Goal: Entertainment & Leisure: Browse casually

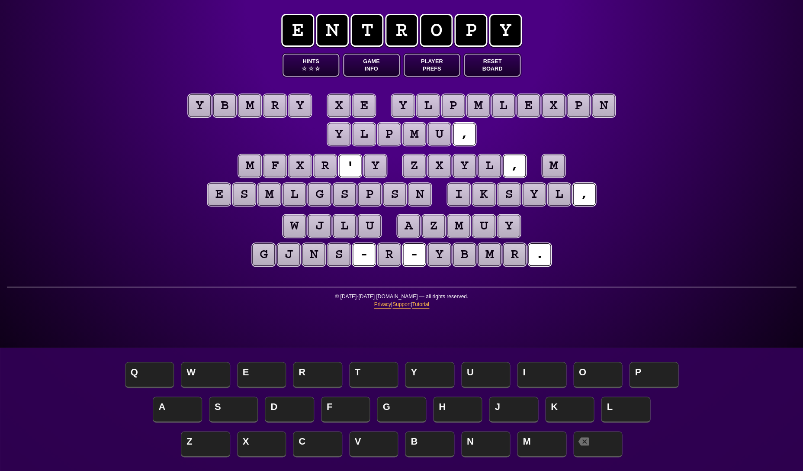
click at [372, 65] on button "Game Info" at bounding box center [371, 65] width 57 height 23
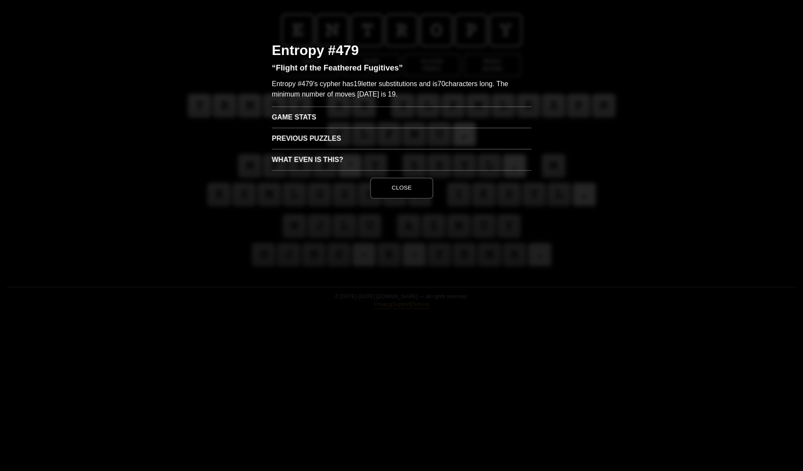
click at [309, 116] on h3 "Game Stats" at bounding box center [402, 116] width 260 height 21
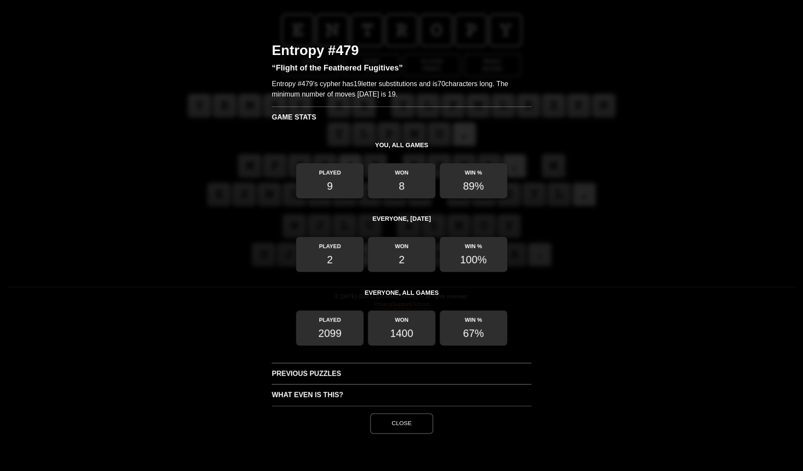
click at [399, 422] on button "Close" at bounding box center [401, 423] width 63 height 21
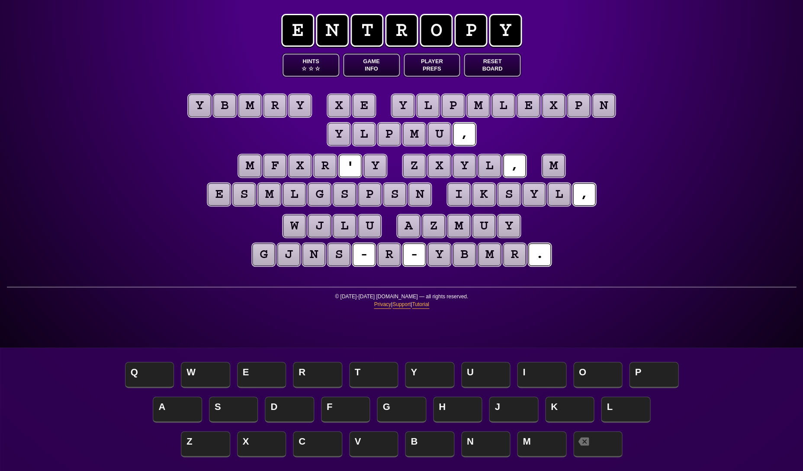
click at [552, 166] on puzzle-tile "m" at bounding box center [553, 165] width 23 height 23
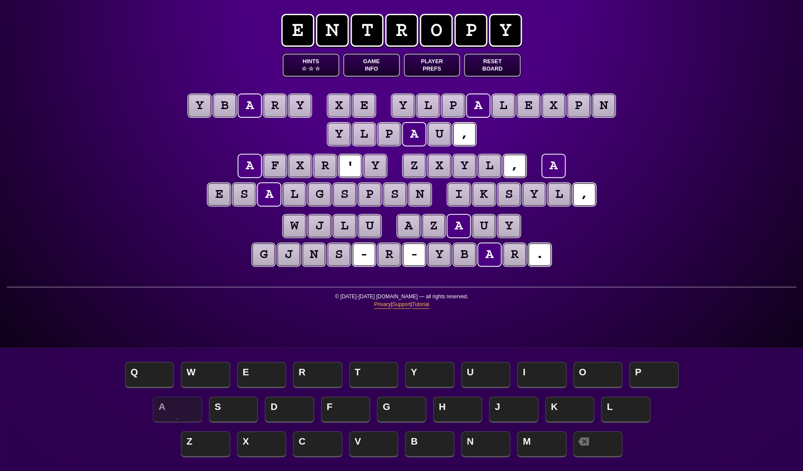
scroll to position [1, 0]
click at [377, 163] on puzzle-tile "y" at bounding box center [375, 165] width 23 height 23
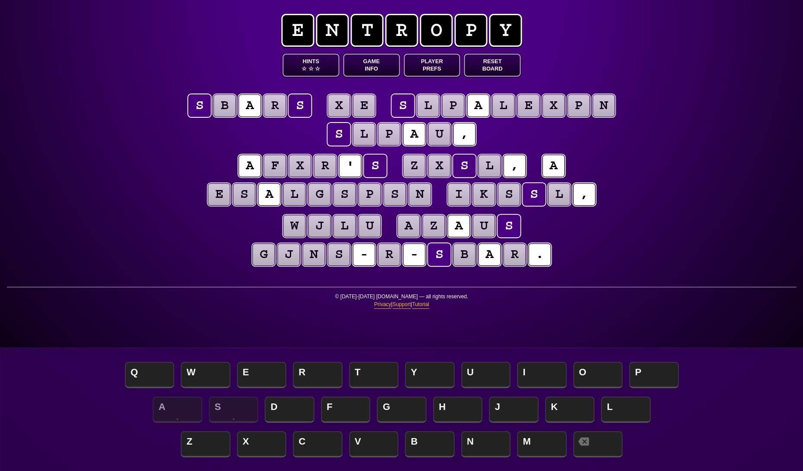
scroll to position [0, 0]
click at [702, 161] on div "e n t r o p y Hints ☆ ☆ ☆ Game Info Player Prefs Reset Board s b a r s x e s l …" at bounding box center [401, 235] width 803 height 471
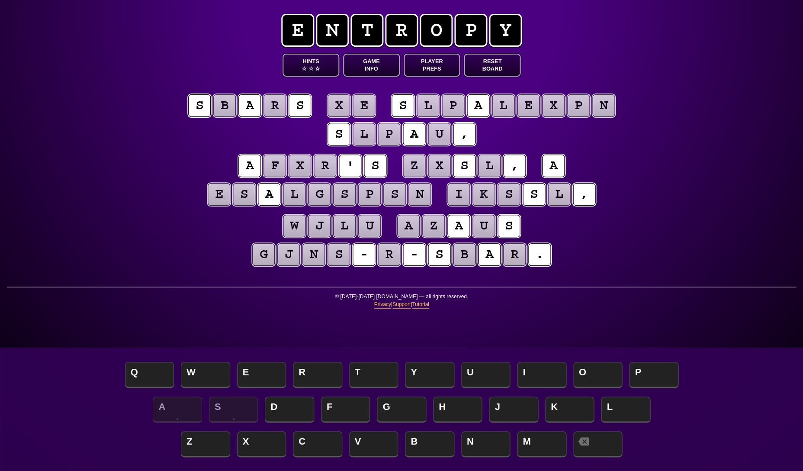
click at [605, 116] on puzzle-tile "n" at bounding box center [603, 105] width 23 height 23
click at [577, 107] on puzzle-tile "p" at bounding box center [578, 105] width 23 height 23
click at [538, 126] on puzzle-line "s b a r s x e s l p a l e x p n s l p a u ," at bounding box center [401, 120] width 443 height 57
click at [389, 138] on puzzle-tile "p" at bounding box center [389, 134] width 23 height 23
click at [322, 164] on puzzle-tile "r" at bounding box center [325, 165] width 23 height 23
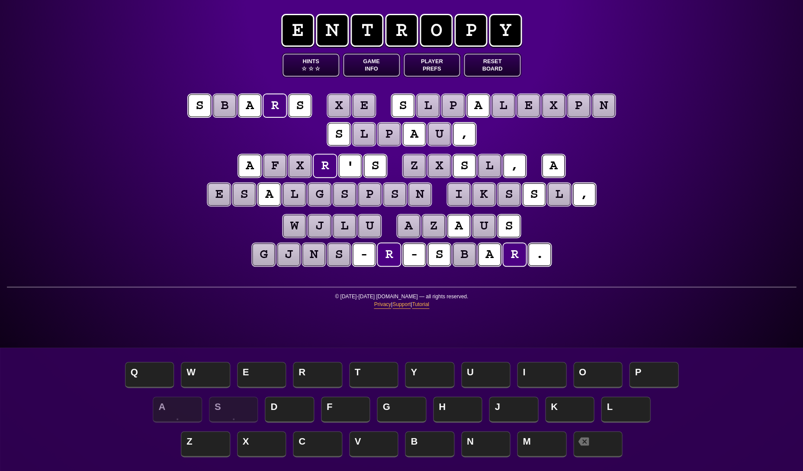
click at [487, 167] on puzzle-tile "l" at bounding box center [489, 165] width 23 height 23
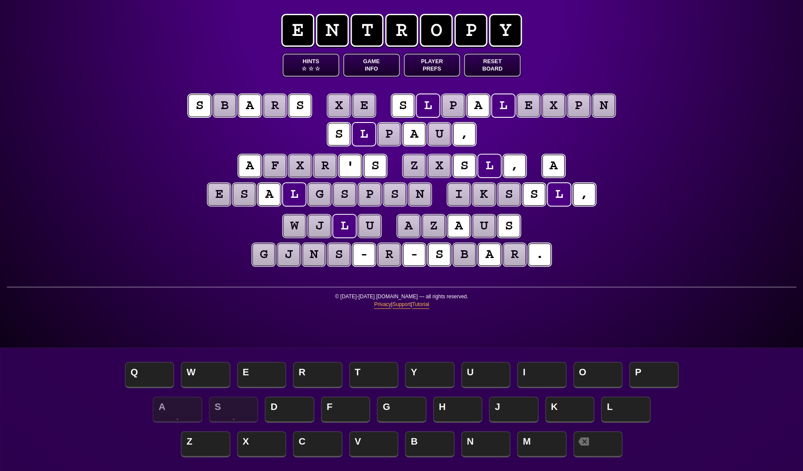
click at [414, 192] on puzzle-tile "n" at bounding box center [420, 194] width 23 height 23
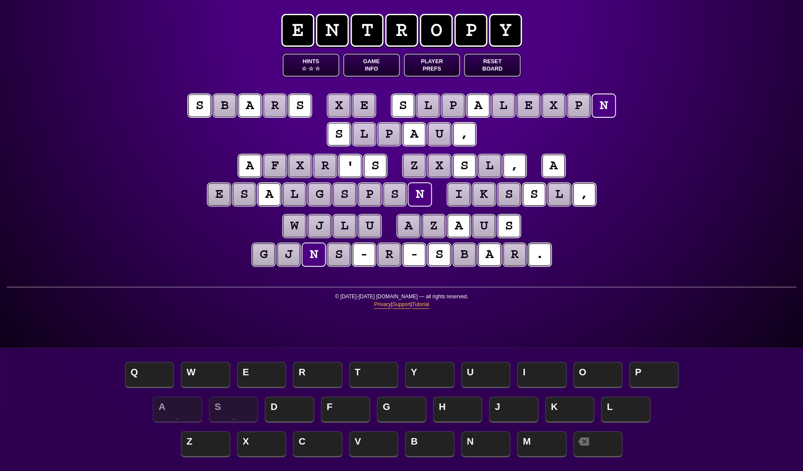
click at [395, 191] on puzzle-tile "s" at bounding box center [394, 194] width 23 height 23
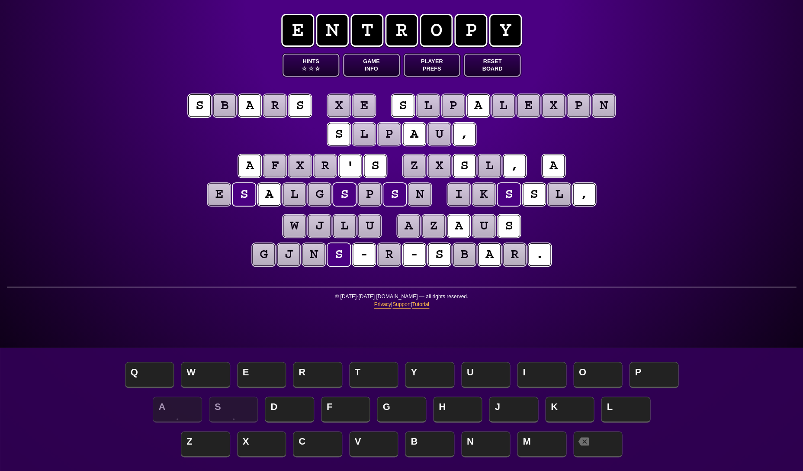
click at [370, 191] on puzzle-tile "p" at bounding box center [369, 194] width 23 height 23
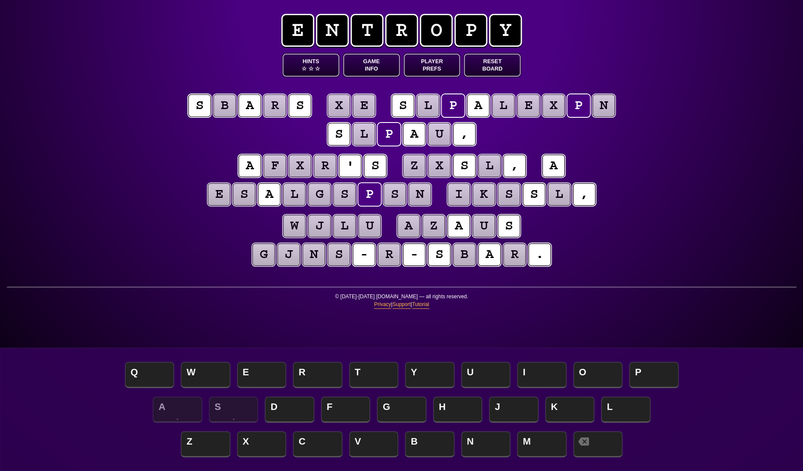
click at [340, 195] on puzzle-tile "s" at bounding box center [344, 194] width 23 height 23
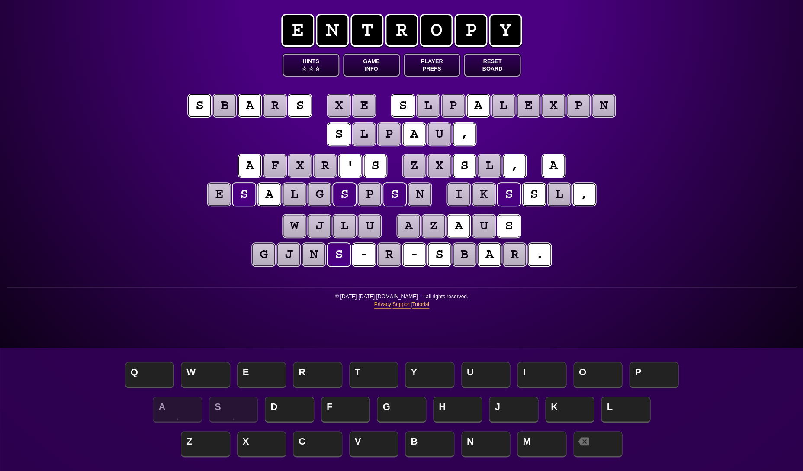
click at [132, 228] on div "e n t r o p y Hints ☆ ☆ ☆ Game Info Player Prefs Reset Board s b a r s x e s l …" at bounding box center [401, 235] width 803 height 471
click at [572, 110] on puzzle-tile "p" at bounding box center [578, 105] width 23 height 23
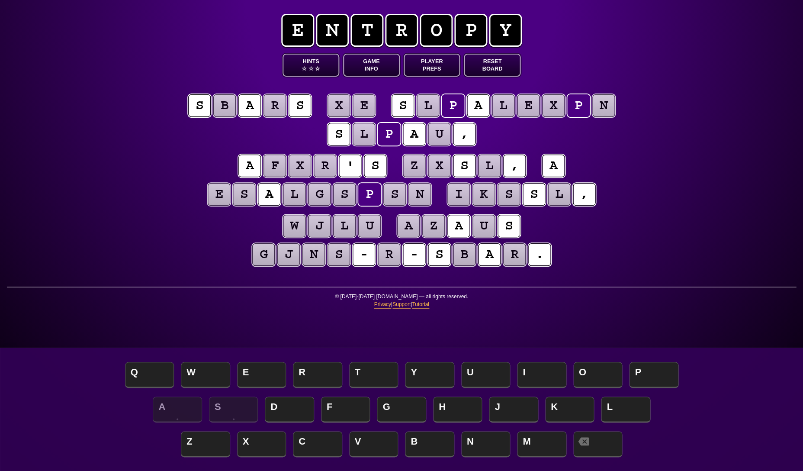
click at [556, 109] on puzzle-tile "x" at bounding box center [553, 105] width 23 height 23
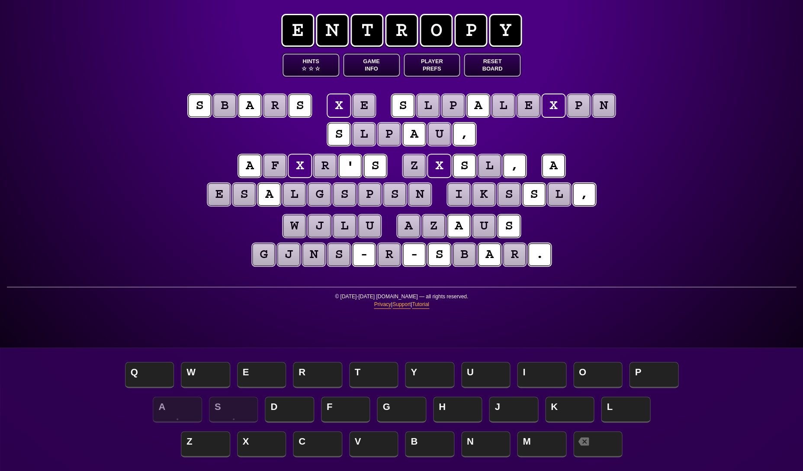
click at [502, 109] on puzzle-tile "l" at bounding box center [503, 105] width 23 height 23
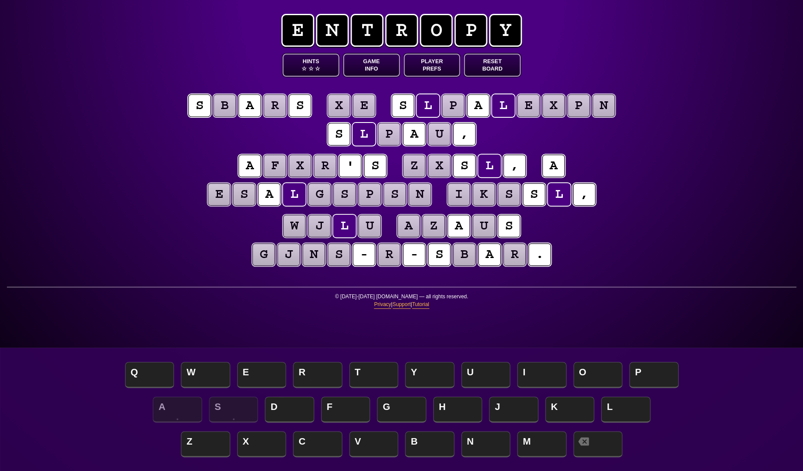
click at [232, 105] on puzzle-tile "b" at bounding box center [224, 105] width 23 height 23
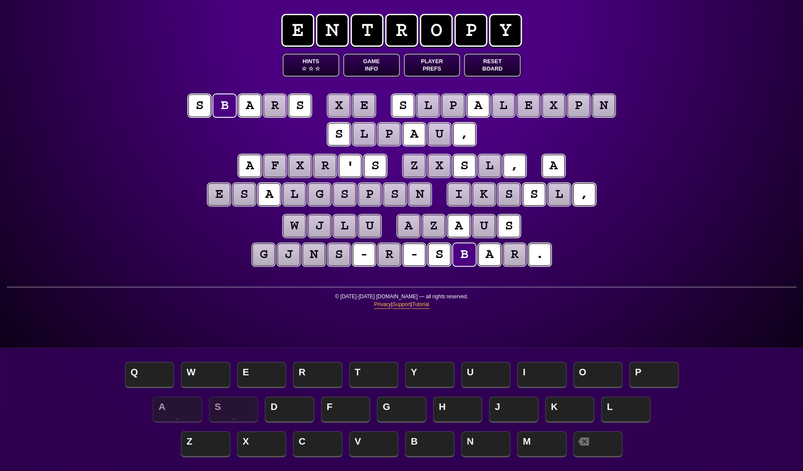
click at [274, 107] on puzzle-tile "r" at bounding box center [275, 105] width 23 height 23
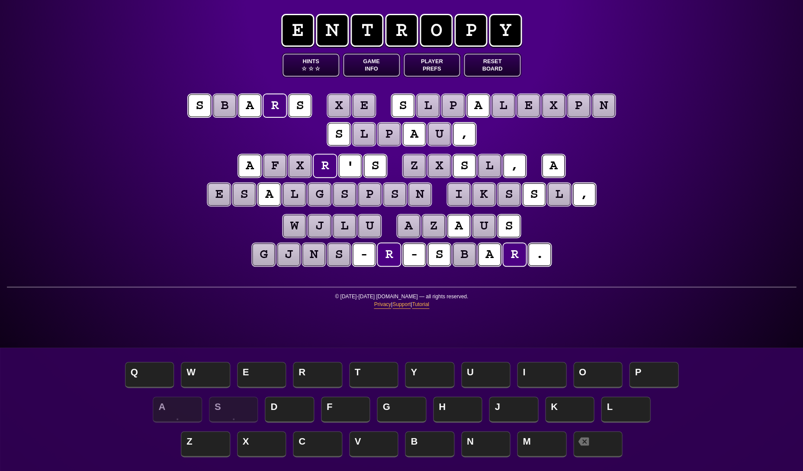
click at [441, 133] on puzzle-tile "u" at bounding box center [439, 134] width 23 height 23
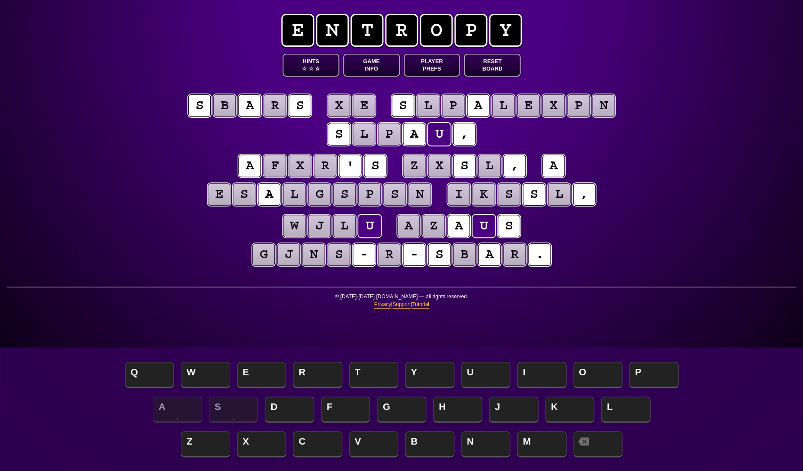
click at [370, 194] on puzzle-tile "p" at bounding box center [369, 194] width 23 height 23
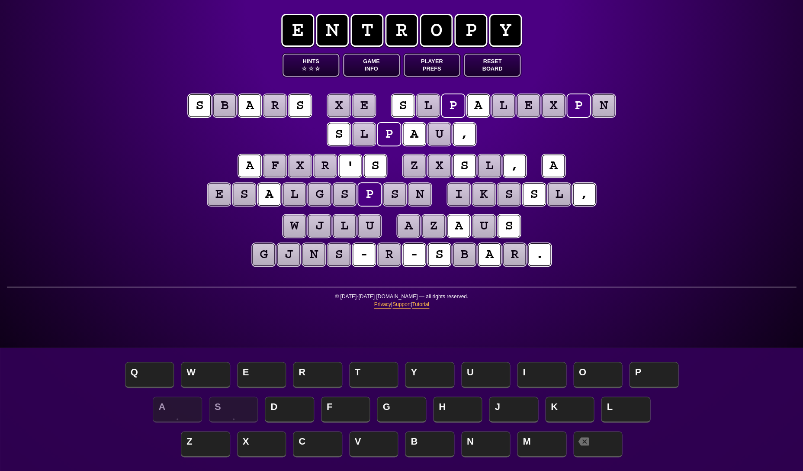
click at [399, 196] on puzzle-tile "s" at bounding box center [394, 194] width 23 height 23
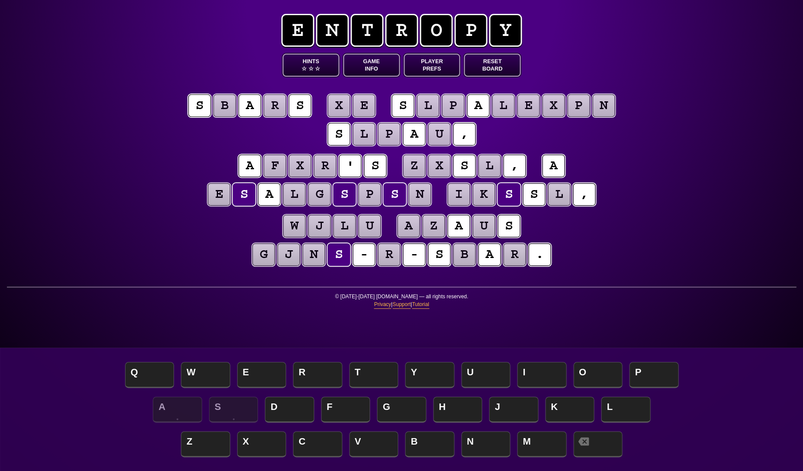
click at [419, 197] on puzzle-tile "n" at bounding box center [420, 194] width 23 height 23
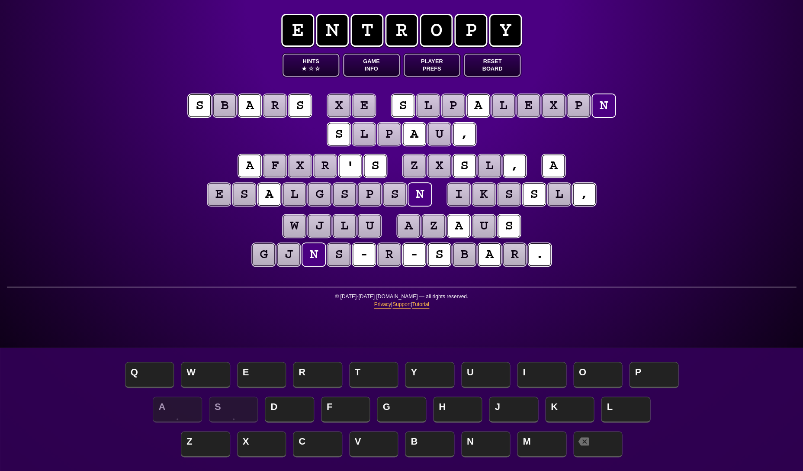
click at [315, 204] on puzzle-tile "g" at bounding box center [319, 194] width 23 height 23
click at [290, 205] on puzzle-tile "l" at bounding box center [294, 194] width 23 height 23
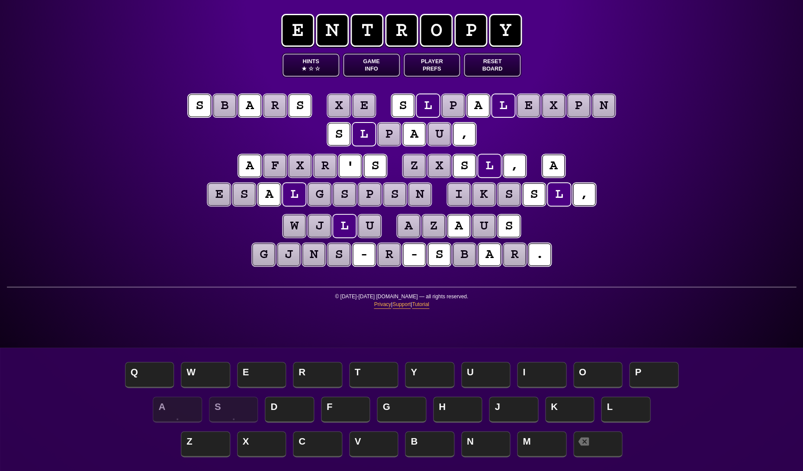
click at [298, 231] on puzzle-tile "w" at bounding box center [294, 226] width 23 height 23
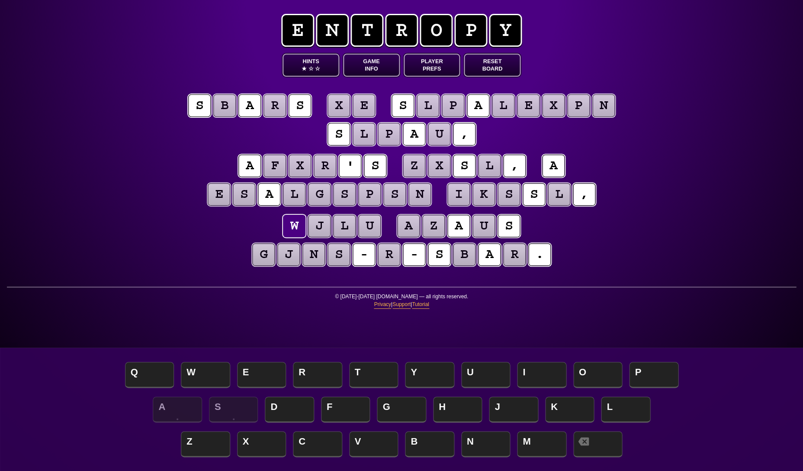
click at [322, 230] on puzzle-tile "j" at bounding box center [319, 226] width 23 height 23
click at [340, 232] on puzzle-tile "l" at bounding box center [344, 226] width 23 height 23
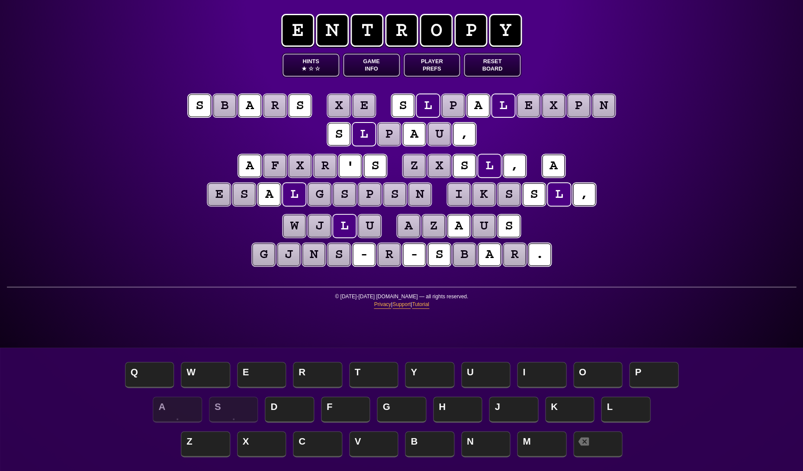
click at [307, 69] on button "Hints ★ ☆ ☆" at bounding box center [311, 65] width 57 height 23
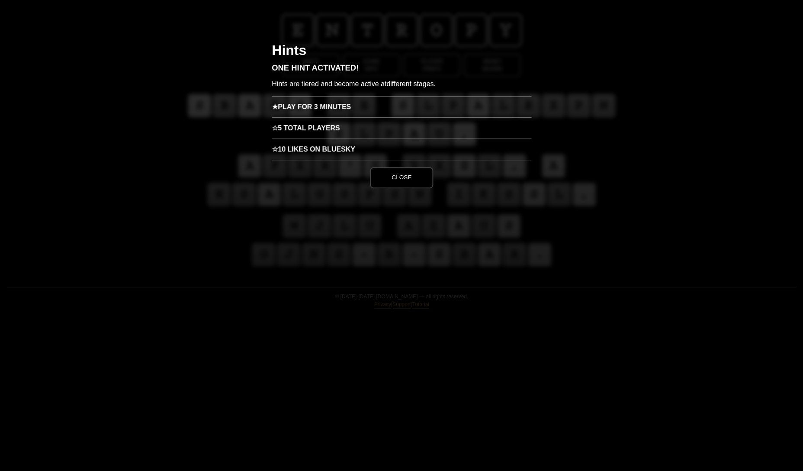
click at [329, 103] on h3 "★ Play for 3 minutes" at bounding box center [402, 106] width 260 height 21
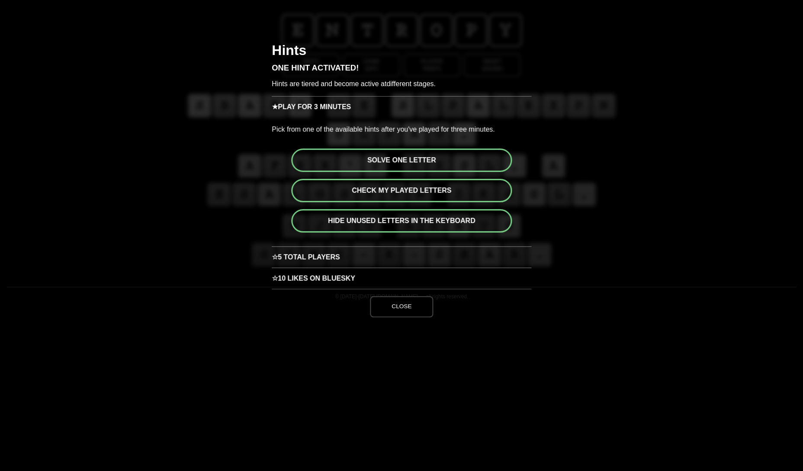
click at [391, 159] on button "Solve one letter" at bounding box center [401, 159] width 221 height 23
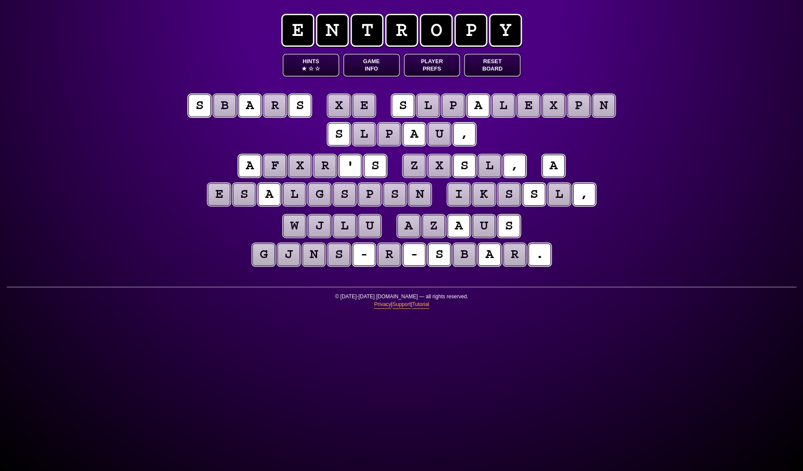
click at [358, 107] on puzzle-tile "e" at bounding box center [364, 105] width 23 height 23
click at [415, 194] on puzzle-tile "n" at bounding box center [420, 194] width 23 height 23
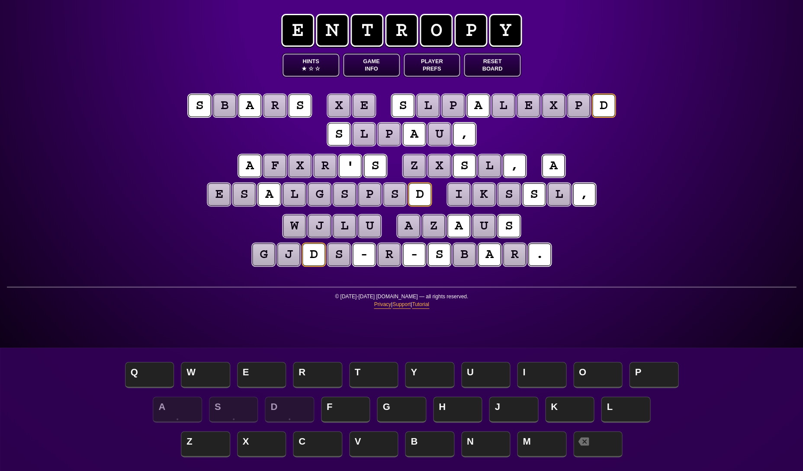
click at [576, 113] on puzzle-tile "p" at bounding box center [578, 105] width 23 height 23
click at [393, 196] on puzzle-tile "s" at bounding box center [394, 194] width 23 height 23
click at [340, 110] on puzzle-tile "x" at bounding box center [339, 106] width 24 height 24
click at [365, 103] on puzzle-tile "e" at bounding box center [363, 105] width 23 height 23
click at [317, 192] on puzzle-tile "g" at bounding box center [319, 194] width 24 height 24
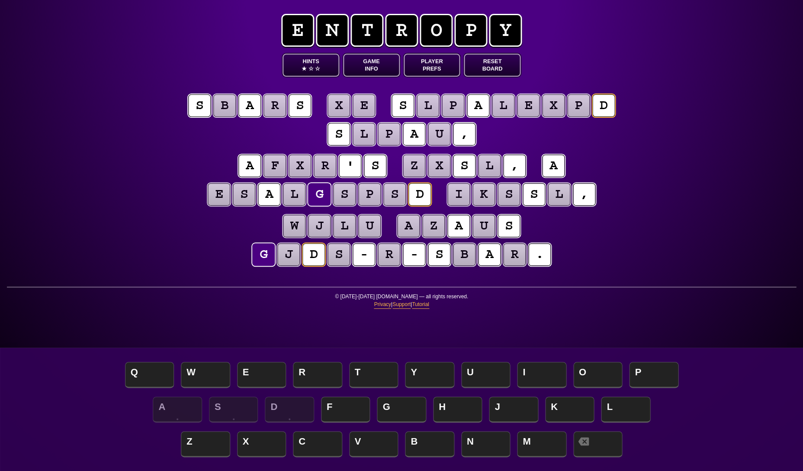
click at [274, 109] on puzzle-tile "r" at bounding box center [275, 105] width 23 height 23
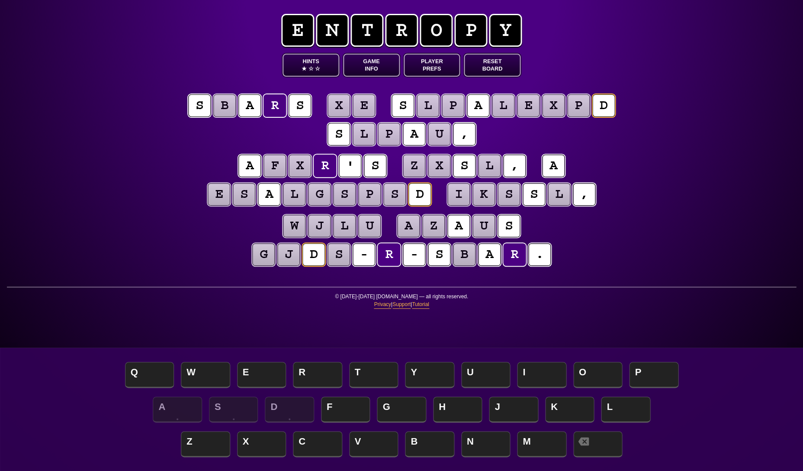
click at [335, 109] on puzzle-tile "x" at bounding box center [338, 105] width 23 height 23
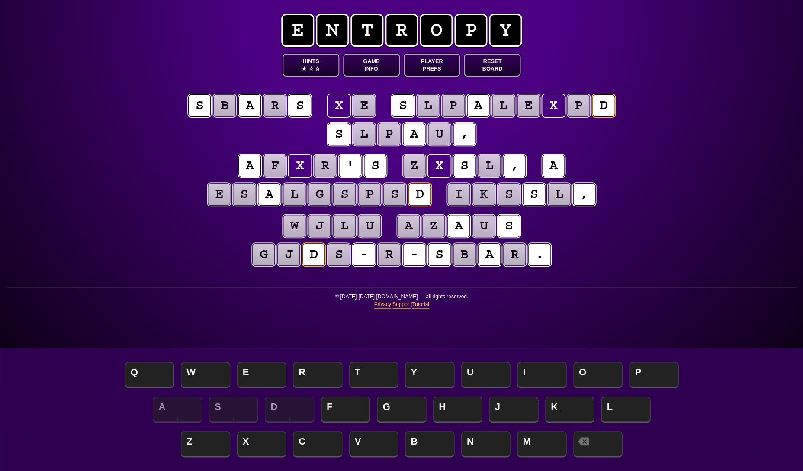
click at [363, 109] on puzzle-tile "e" at bounding box center [363, 105] width 23 height 23
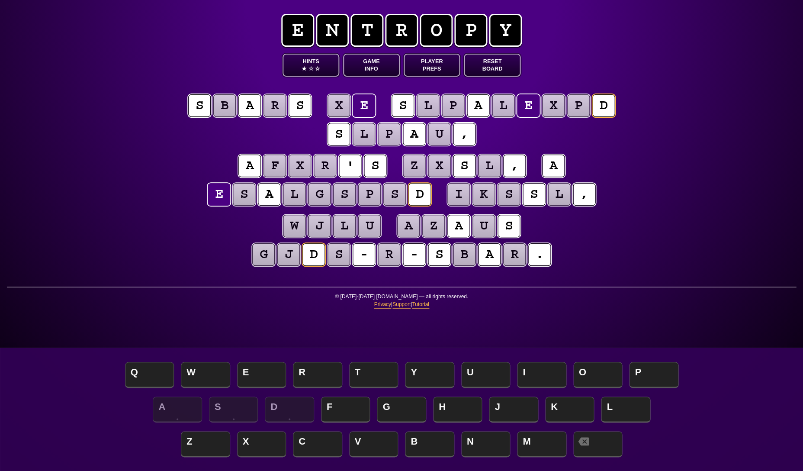
click at [248, 196] on puzzle-tile "s" at bounding box center [244, 194] width 24 height 24
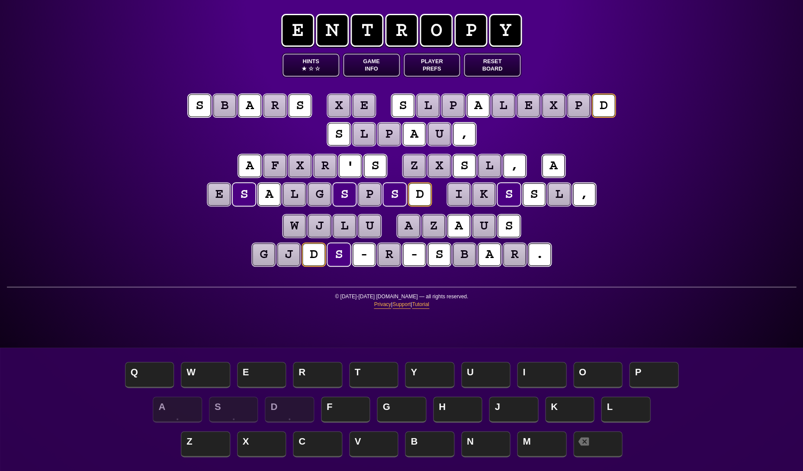
click at [291, 256] on puzzle-tile "j" at bounding box center [288, 254] width 23 height 23
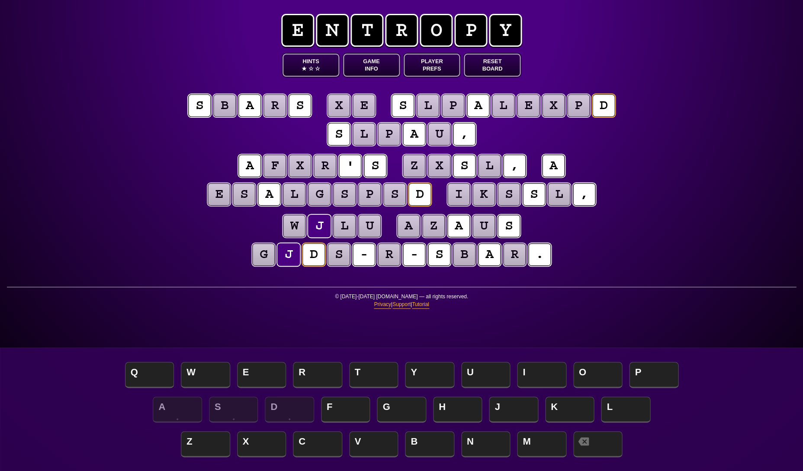
click at [459, 256] on puzzle-tile "b" at bounding box center [464, 254] width 23 height 23
click at [391, 135] on puzzle-tile "p" at bounding box center [388, 133] width 23 height 23
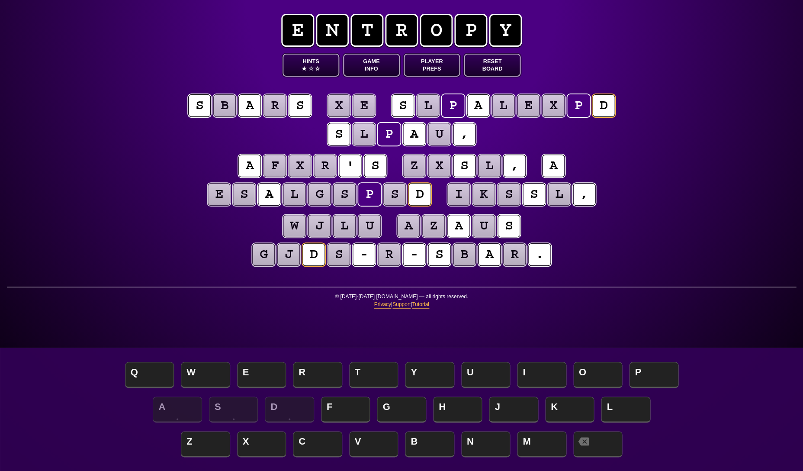
click at [359, 131] on puzzle-tile "l" at bounding box center [363, 133] width 23 height 23
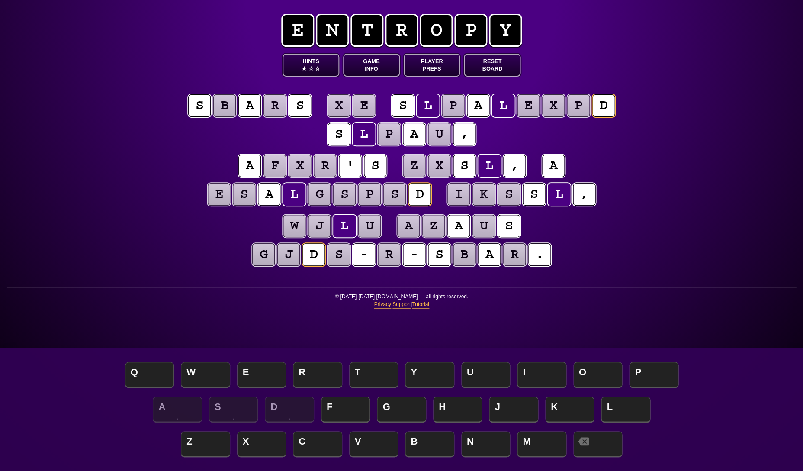
click at [388, 197] on puzzle-tile "s" at bounding box center [394, 194] width 23 height 23
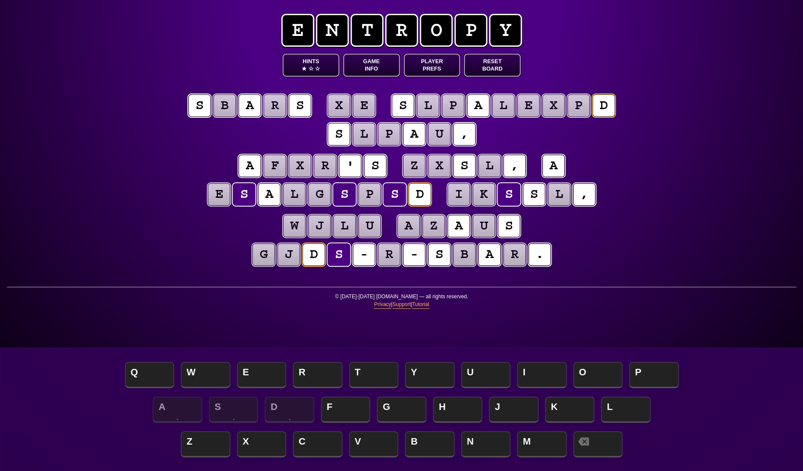
click at [487, 159] on puzzle-tile "l" at bounding box center [489, 165] width 23 height 23
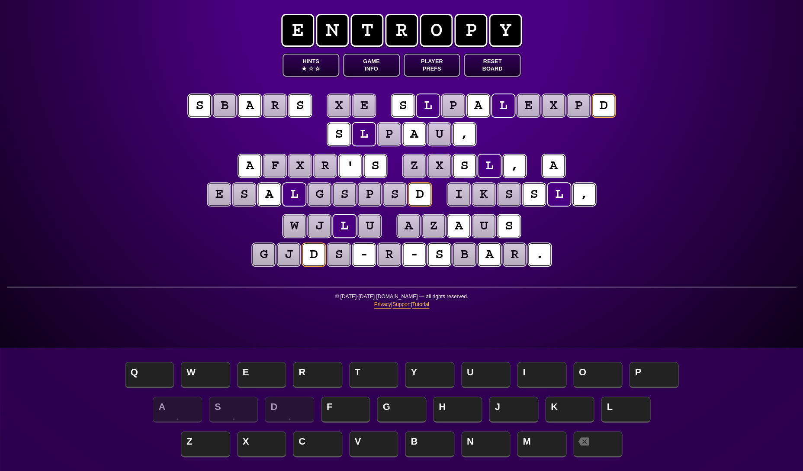
click at [342, 257] on puzzle-tile "s" at bounding box center [339, 254] width 24 height 24
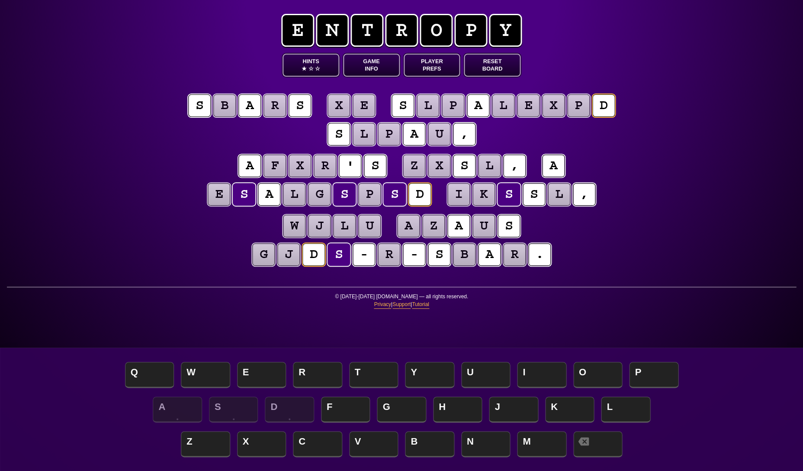
scroll to position [0, 0]
click at [84, 228] on div "e n t r o p y Hints ★ ☆ ☆ Game Info Player Prefs Reset Board s b a r s x e s l …" at bounding box center [401, 235] width 803 height 471
click at [85, 228] on div "e n t r o p y Hints ★ ☆ ☆ Game Info Player Prefs Reset Board s b a r s x e s l …" at bounding box center [401, 235] width 803 height 471
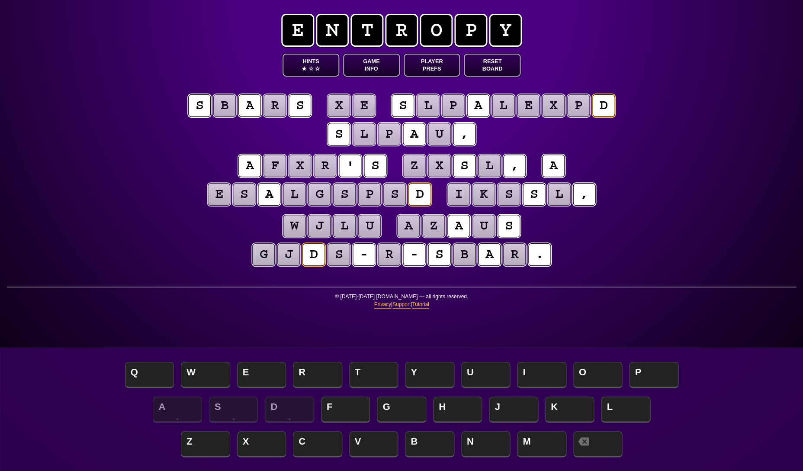
click at [85, 228] on div "e n t r o p y Hints ★ ☆ ☆ Game Info Player Prefs Reset Board s b a r s x e s l …" at bounding box center [401, 235] width 803 height 471
click at [84, 228] on div "e n t r o p y Hints ★ ☆ ☆ Game Info Player Prefs Reset Board s b a r s x e s l …" at bounding box center [401, 235] width 803 height 471
click at [226, 109] on puzzle-tile "b" at bounding box center [224, 105] width 23 height 23
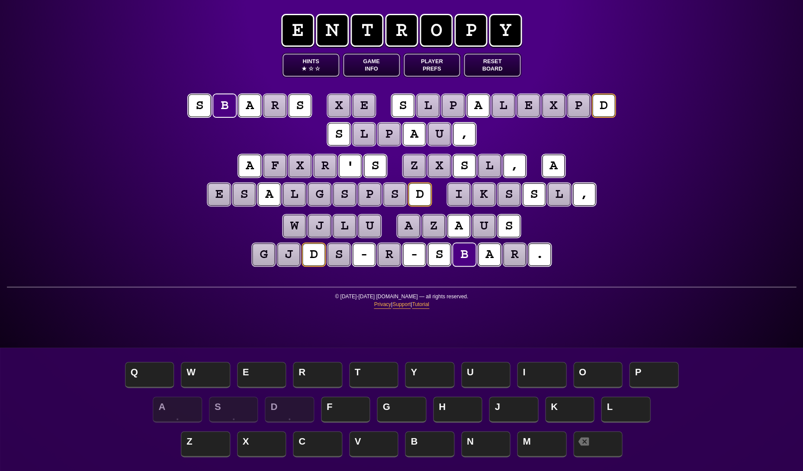
click at [576, 110] on puzzle-tile "p" at bounding box center [578, 105] width 23 height 23
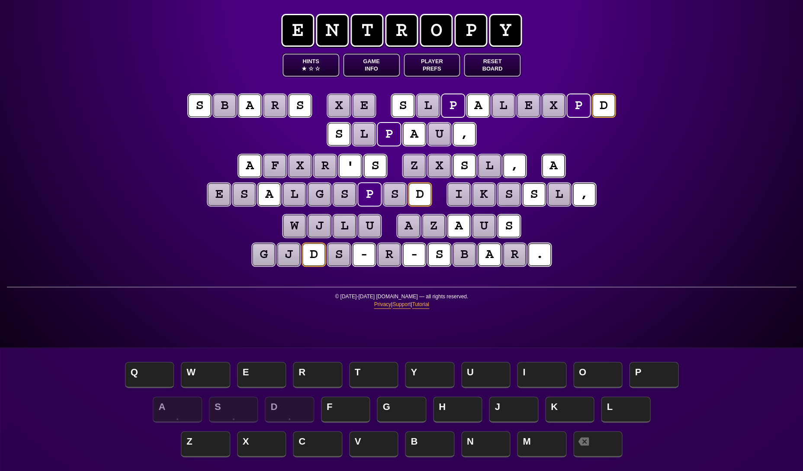
click at [441, 134] on puzzle-tile "u" at bounding box center [439, 133] width 23 height 23
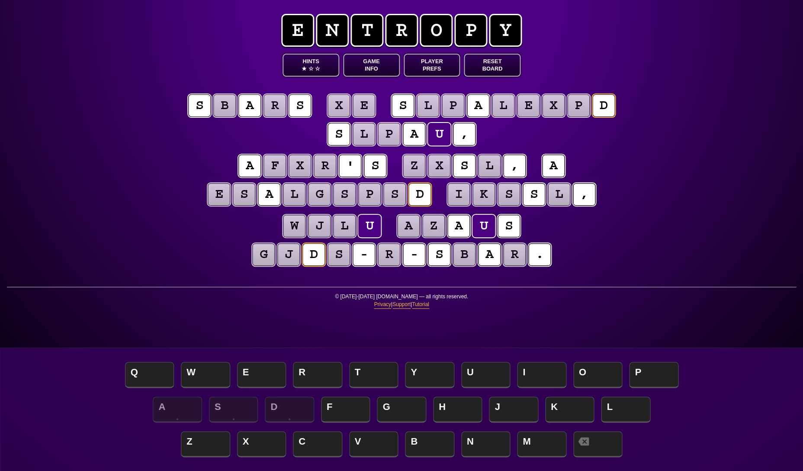
click at [357, 138] on puzzle-tile "l" at bounding box center [364, 134] width 24 height 24
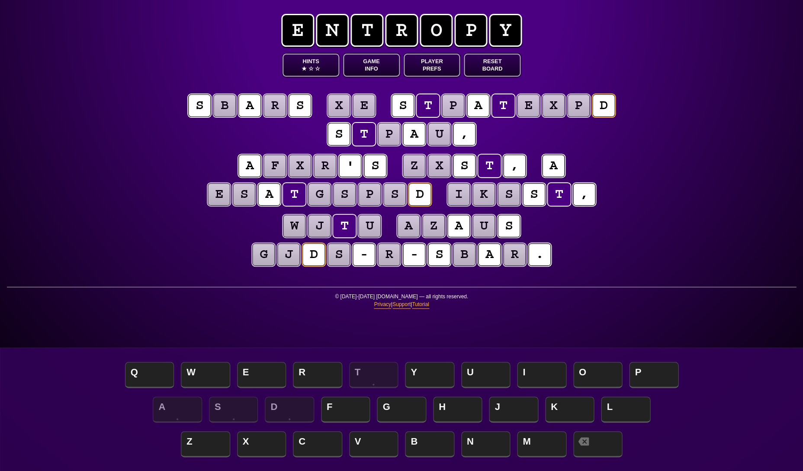
click at [459, 106] on puzzle-tile "p" at bounding box center [452, 105] width 23 height 23
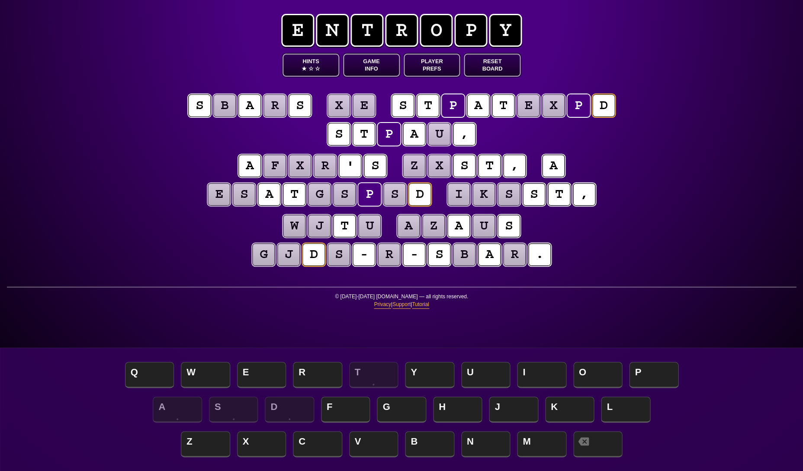
click at [385, 257] on puzzle-tile "r" at bounding box center [389, 254] width 23 height 23
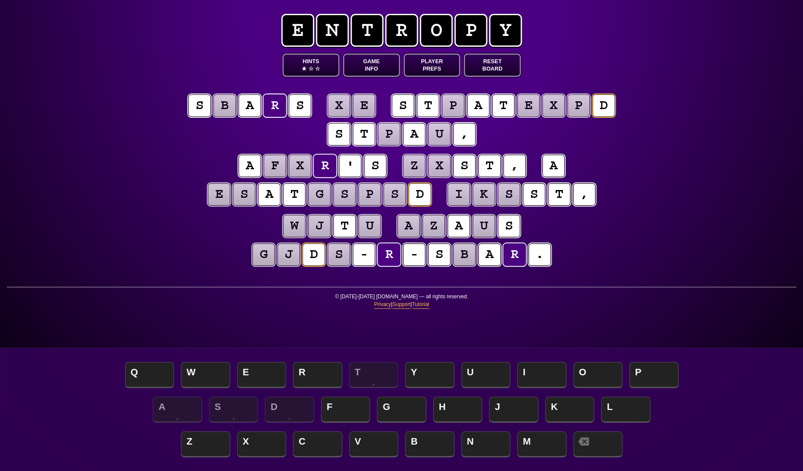
click at [414, 169] on puzzle-tile "z" at bounding box center [414, 165] width 23 height 23
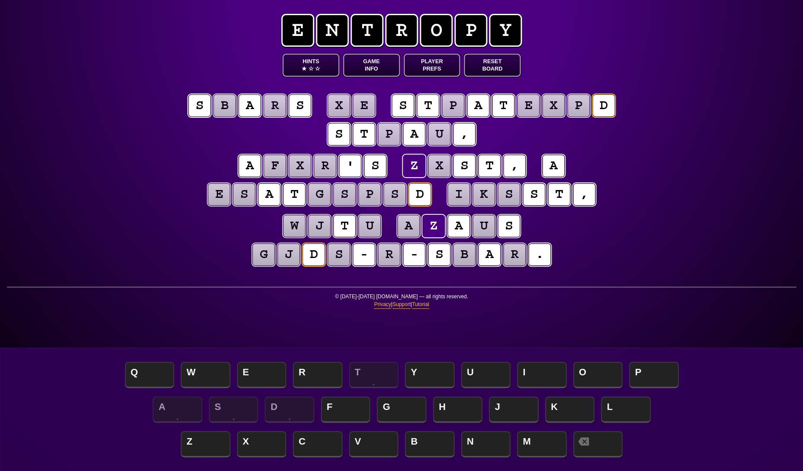
click at [480, 223] on puzzle-tile "u" at bounding box center [484, 226] width 23 height 23
click at [211, 220] on puzzle-line "w j t u a z a u s g j d s - r - s b a r ." at bounding box center [401, 240] width 443 height 57
click at [510, 195] on puzzle-tile "s" at bounding box center [509, 194] width 23 height 23
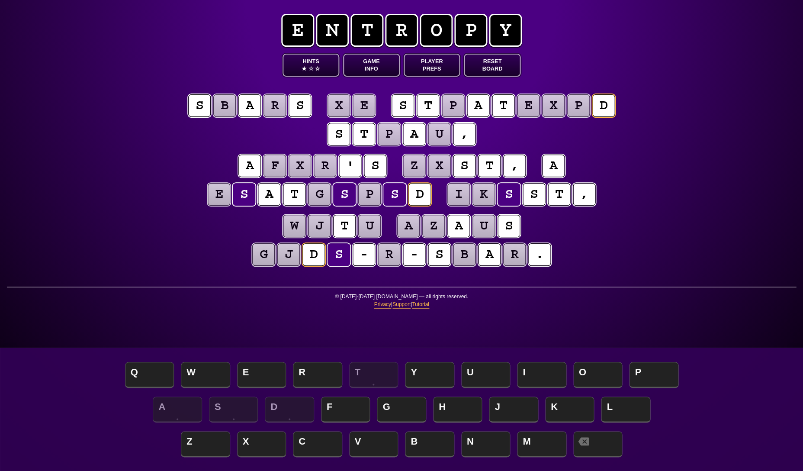
click at [485, 194] on puzzle-tile "k" at bounding box center [483, 194] width 23 height 23
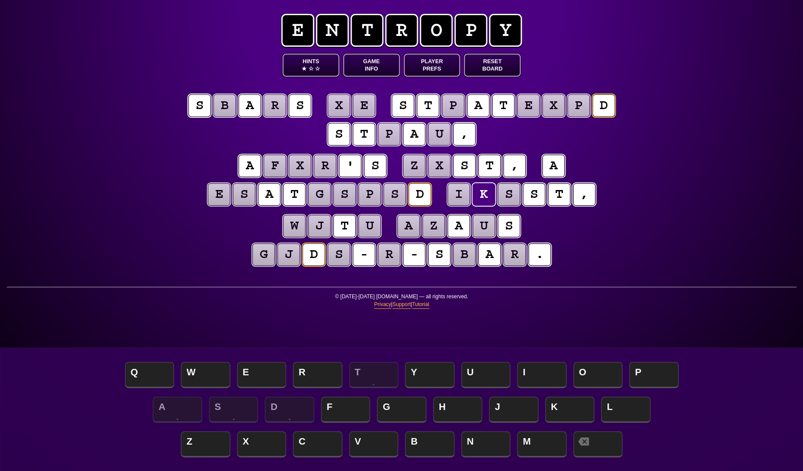
click at [459, 193] on puzzle-tile "i" at bounding box center [458, 194] width 23 height 23
click at [364, 216] on puzzle-tile "u" at bounding box center [369, 226] width 23 height 23
click at [386, 136] on puzzle-tile "p" at bounding box center [389, 134] width 23 height 23
click at [513, 260] on puzzle-tile "r" at bounding box center [514, 254] width 23 height 23
click at [224, 112] on puzzle-tile "b" at bounding box center [224, 105] width 23 height 23
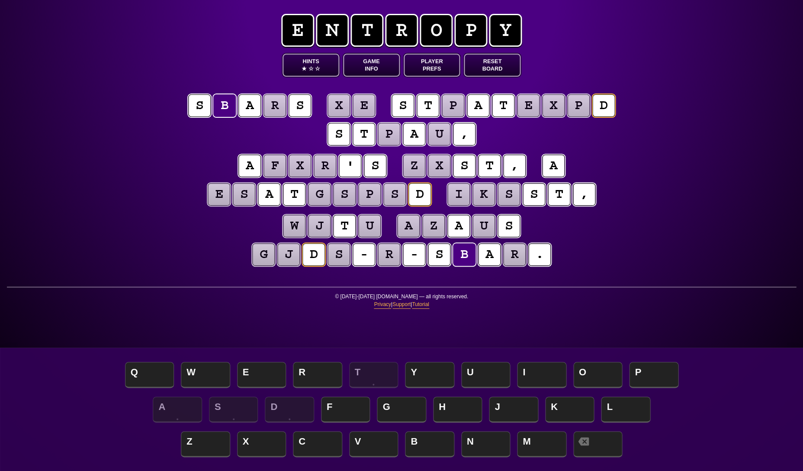
click at [285, 109] on puzzle-tile "r" at bounding box center [274, 105] width 23 height 23
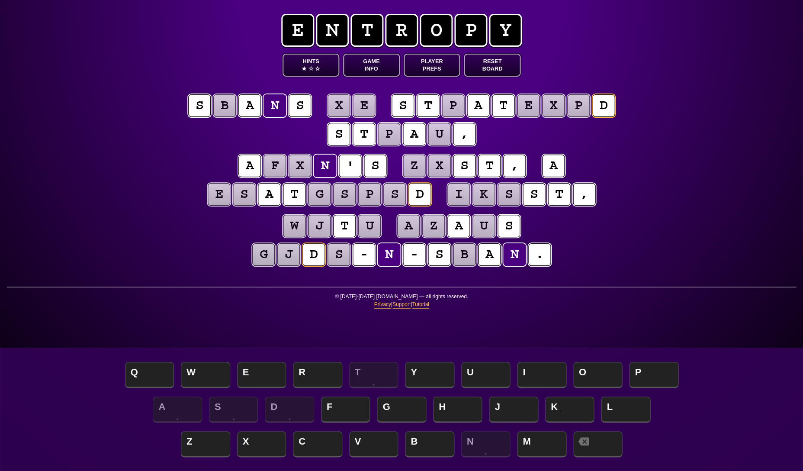
click at [654, 182] on div "e n t r o p y Hints ★ ☆ ☆ Game Info Player Prefs Reset Board s b a n s x e s t …" at bounding box center [401, 235] width 803 height 471
click at [388, 138] on puzzle-tile "p" at bounding box center [389, 134] width 23 height 23
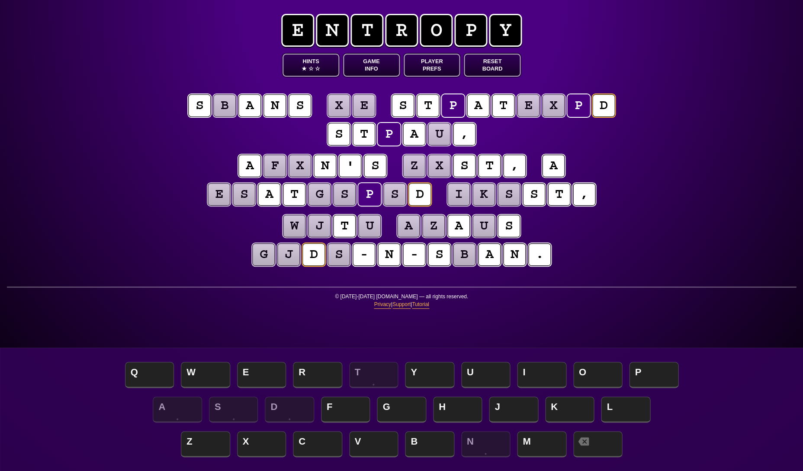
scroll to position [0, 0]
click at [458, 262] on puzzle-tile "b" at bounding box center [464, 254] width 23 height 23
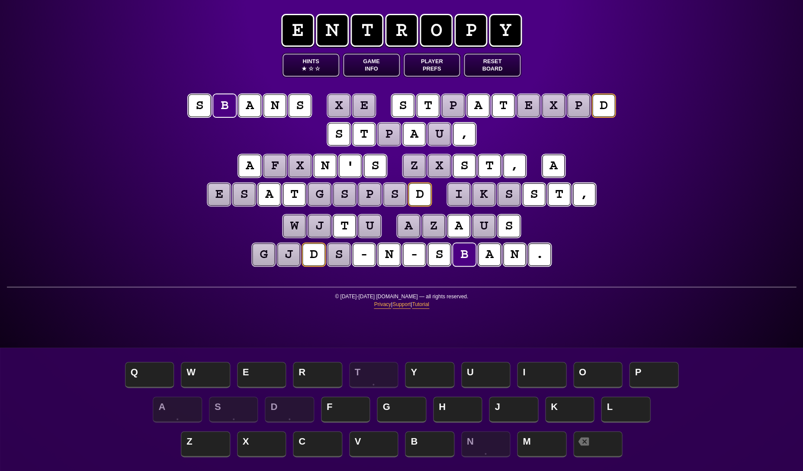
scroll to position [0, 0]
click at [344, 107] on puzzle-tile "x" at bounding box center [339, 105] width 23 height 23
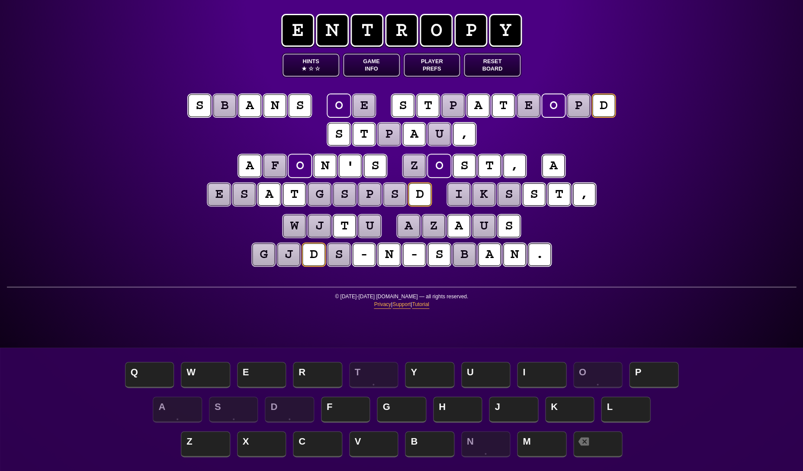
click at [357, 107] on puzzle-tile "e" at bounding box center [363, 105] width 23 height 23
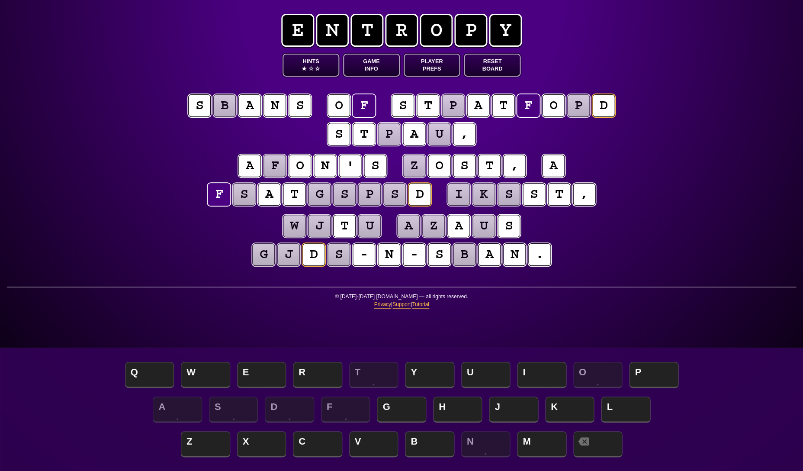
click at [199, 147] on puzzle-line "s b a n s o f s t p a t f o p d s t p a u ," at bounding box center [401, 120] width 443 height 57
click at [456, 106] on puzzle-tile "p" at bounding box center [453, 105] width 23 height 23
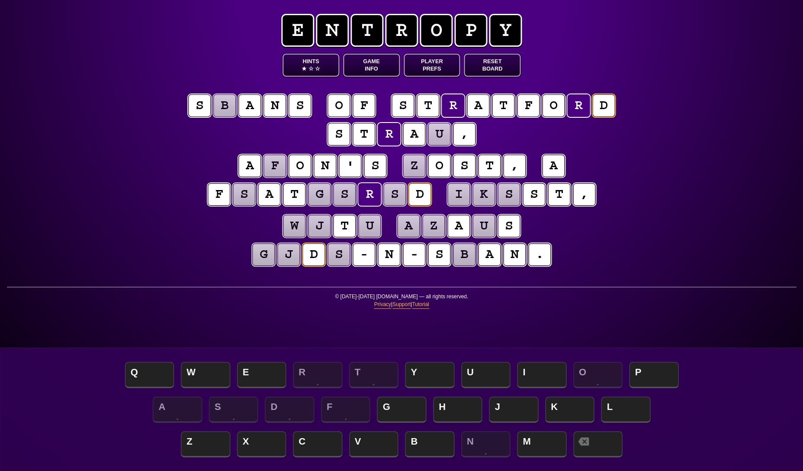
click at [225, 108] on puzzle-tile "b" at bounding box center [224, 105] width 23 height 23
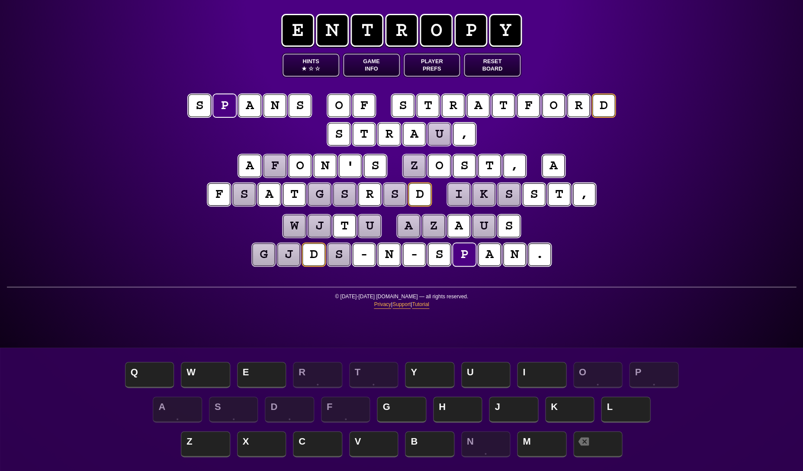
scroll to position [0, 1]
click at [436, 134] on puzzle-tile "u" at bounding box center [439, 133] width 23 height 23
click at [275, 170] on puzzle-tile "f" at bounding box center [275, 165] width 23 height 23
click at [412, 168] on puzzle-tile "z" at bounding box center [414, 165] width 23 height 23
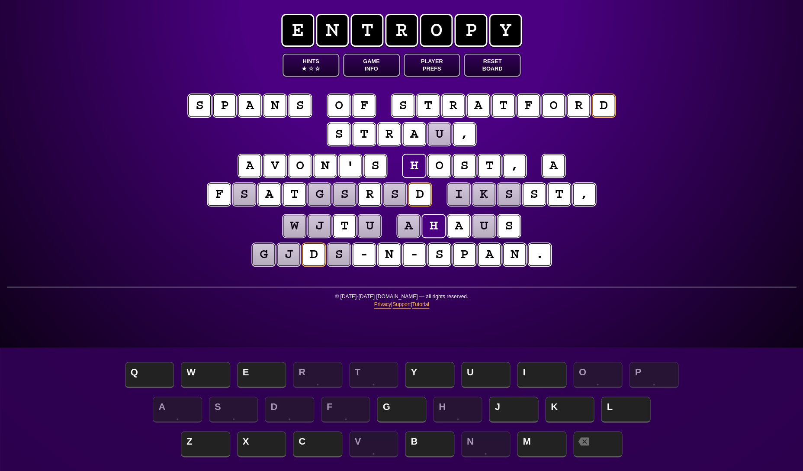
click at [157, 235] on div "e n t r o p y Hints ★ ☆ ☆ Game Info Player Prefs Reset Board s p a n s o f s t …" at bounding box center [401, 235] width 803 height 471
click at [242, 196] on puzzle-tile "s" at bounding box center [243, 194] width 23 height 23
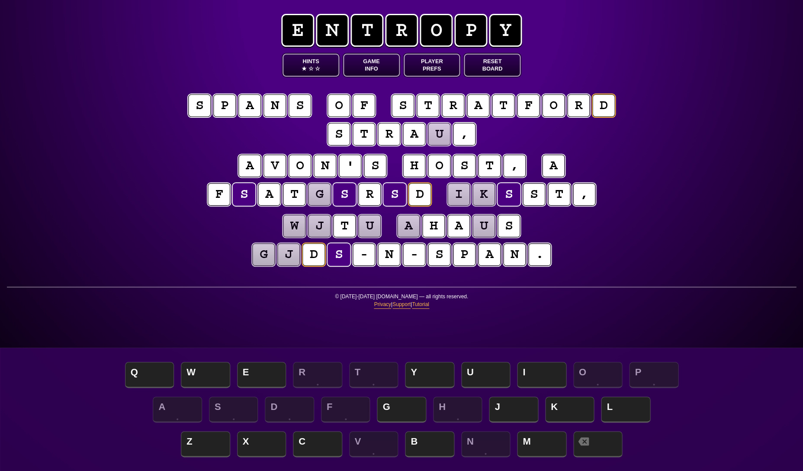
scroll to position [0, 0]
click at [456, 198] on puzzle-tile "i" at bounding box center [458, 193] width 23 height 23
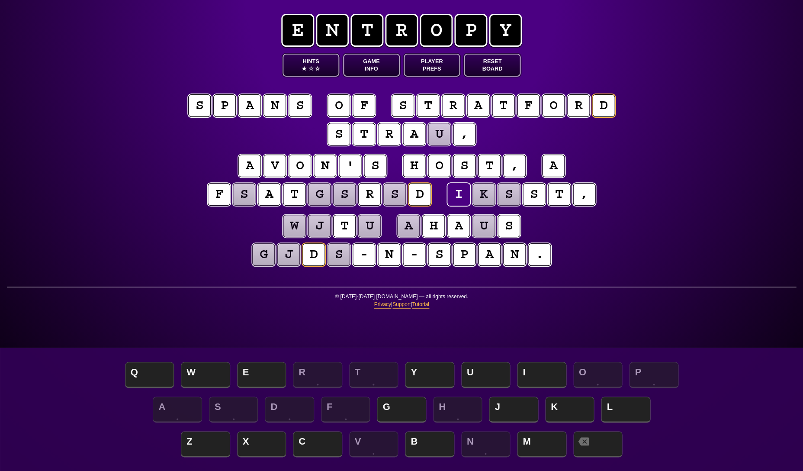
scroll to position [1, 0]
click at [270, 260] on puzzle-tile "g" at bounding box center [263, 254] width 23 height 23
click at [285, 260] on puzzle-tile "j" at bounding box center [288, 254] width 23 height 23
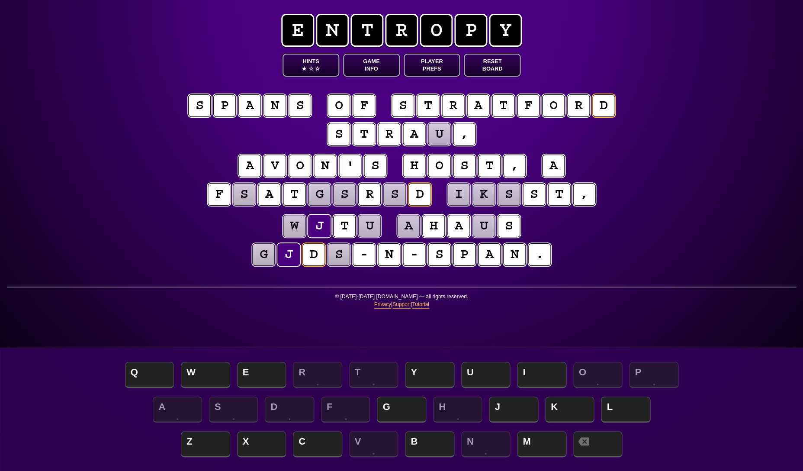
click at [463, 317] on div "e n t r o p y Hints ★ ☆ ☆ Game Info Player Prefs Reset Board s p a n s o f s t …" at bounding box center [401, 235] width 803 height 471
drag, startPoint x: 614, startPoint y: 102, endPoint x: 566, endPoint y: 105, distance: 48.1
click at [566, 105] on puzzle-word "s t r a t f o r d" at bounding box center [503, 106] width 226 height 24
drag, startPoint x: 663, startPoint y: 103, endPoint x: 494, endPoint y: 110, distance: 168.9
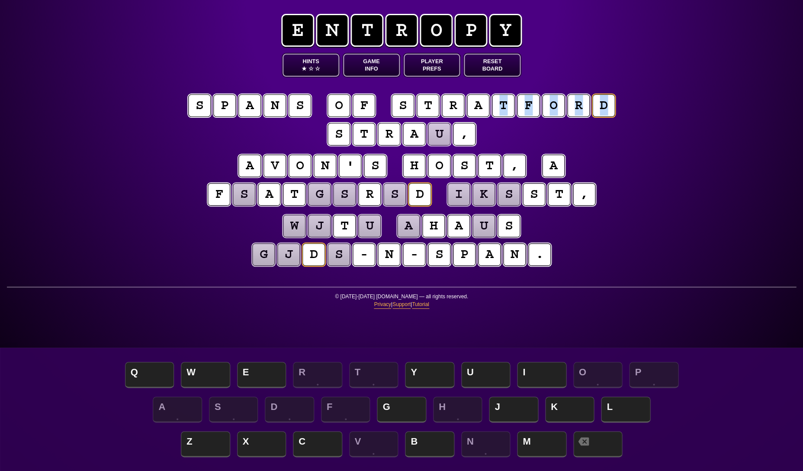
click at [494, 110] on div "e n t r o p y Hints ★ ☆ ☆ Game Info Player Prefs Reset Board s p a n s o f s t …" at bounding box center [401, 235] width 803 height 471
drag, startPoint x: 487, startPoint y: 111, endPoint x: 480, endPoint y: 109, distance: 7.0
click at [480, 109] on puzzle-tile "a" at bounding box center [478, 105] width 23 height 23
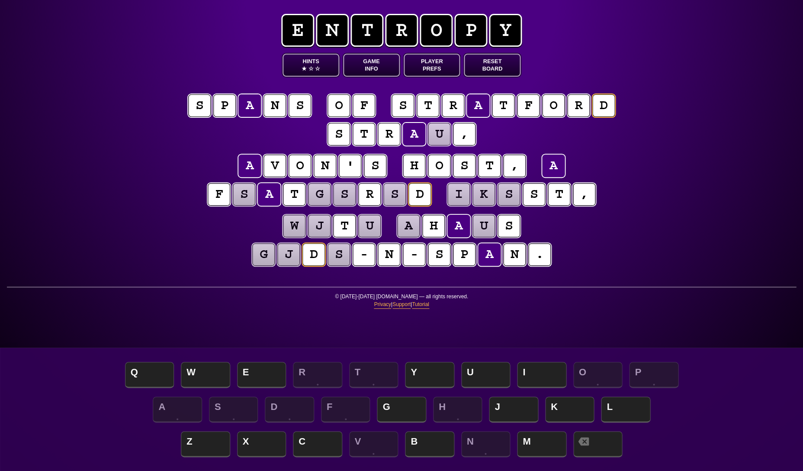
click at [641, 97] on div "e n t r o p y Hints ★ ☆ ☆ Game Info Player Prefs Reset Board s p a n s o f s t …" at bounding box center [401, 235] width 803 height 471
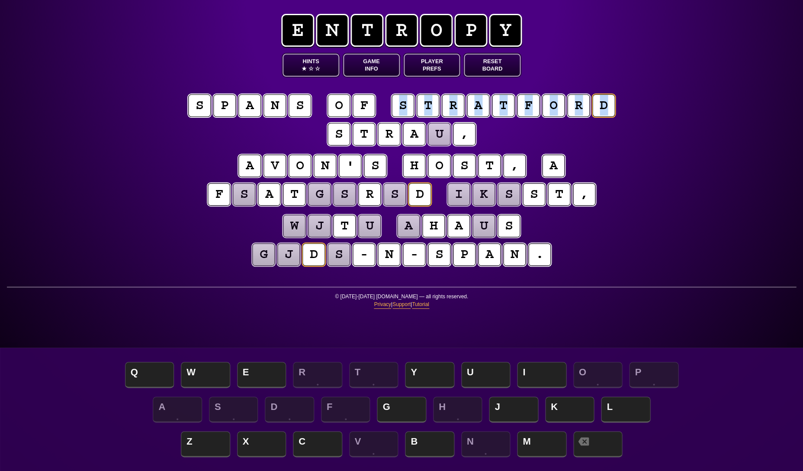
drag, startPoint x: 634, startPoint y: 101, endPoint x: 397, endPoint y: 106, distance: 237.2
click at [397, 106] on div "e n t r o p y Hints ★ ☆ ☆ Game Info Player Prefs Reset Board s p a n s o f s t …" at bounding box center [401, 235] width 803 height 471
click at [140, 91] on div "e n t r o p y Hints ★ ☆ ☆ Game Info Player Prefs Reset Board s p a n s o f s t …" at bounding box center [401, 235] width 803 height 471
drag, startPoint x: 393, startPoint y: 106, endPoint x: 595, endPoint y: 106, distance: 203.0
click at [595, 106] on puzzle-word "s t r a t f o r d" at bounding box center [503, 106] width 226 height 24
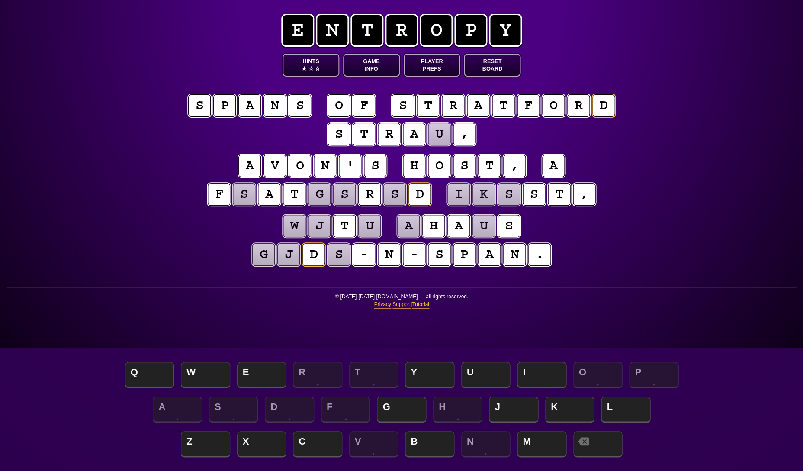
click at [211, 51] on div "e n t r o p y Hints ★ ☆ ☆ Game Info Player Prefs Reset Board s p a n s o f s t …" at bounding box center [401, 235] width 803 height 471
drag, startPoint x: 445, startPoint y: 130, endPoint x: 365, endPoint y: 116, distance: 81.0
click at [365, 116] on puzzle-line "s p a n s o f s t r a t f o r d s t r a u ," at bounding box center [401, 120] width 443 height 57
click at [105, 97] on div "e n t r o p y Hints ★ ☆ ☆ Game Info Player Prefs Reset Board s p a n s o f s t …" at bounding box center [401, 235] width 803 height 471
click at [437, 135] on puzzle-tile "u" at bounding box center [439, 134] width 23 height 23
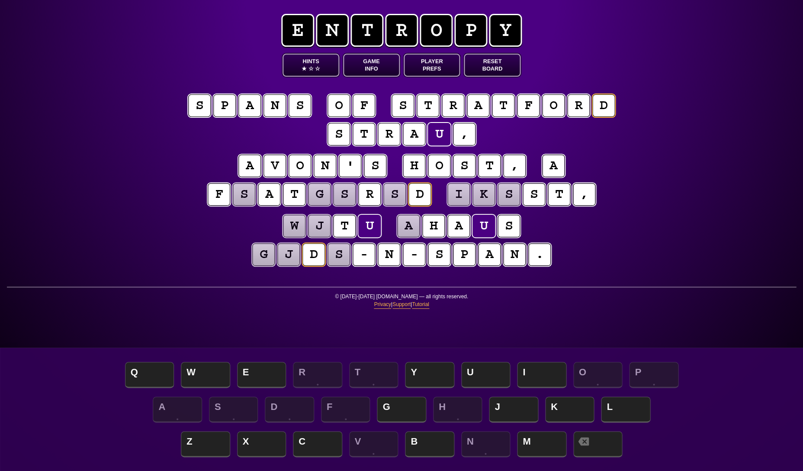
click at [437, 135] on puzzle-tile "u" at bounding box center [439, 134] width 24 height 24
click at [772, 127] on div "e n t r o p y Hints ★ ☆ ☆ Game Info Player Prefs Reset Board s p a n s o f s t …" at bounding box center [401, 235] width 803 height 471
click at [71, 148] on div "e n t r o p y Hints ★ ☆ ☆ Game Info Player Prefs Reset Board s p a n s o f s t …" at bounding box center [401, 235] width 803 height 471
click at [444, 131] on puzzle-tile "u" at bounding box center [439, 133] width 23 height 23
click at [687, 161] on div "e n t r o p y Hints ★ ☆ ☆ Game Info Player Prefs Reset Board s p a n s o f s t …" at bounding box center [401, 235] width 803 height 471
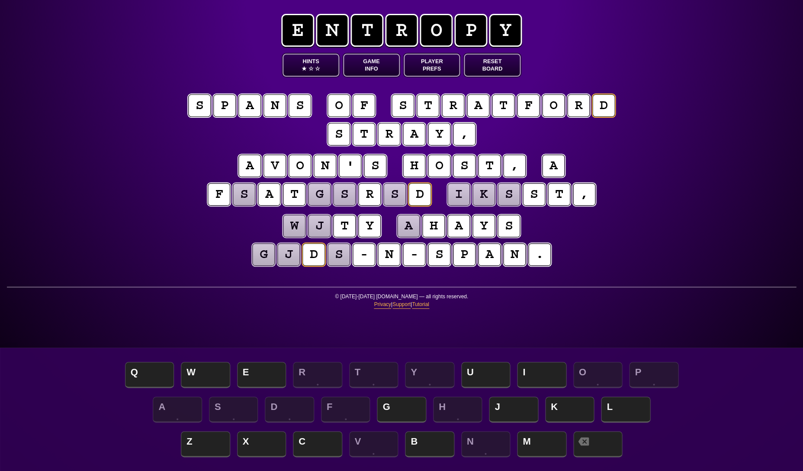
click at [341, 255] on puzzle-tile "s" at bounding box center [338, 254] width 23 height 23
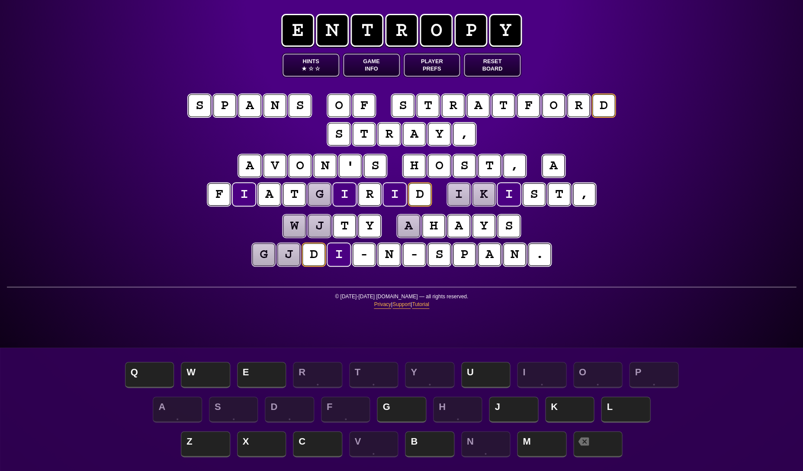
click at [713, 154] on div "e n t r o p y Hints ★ ☆ ☆ Game Info Player Prefs Reset Board s p a n s o f s t …" at bounding box center [401, 235] width 803 height 471
click at [320, 226] on puzzle-tile "j" at bounding box center [319, 225] width 23 height 23
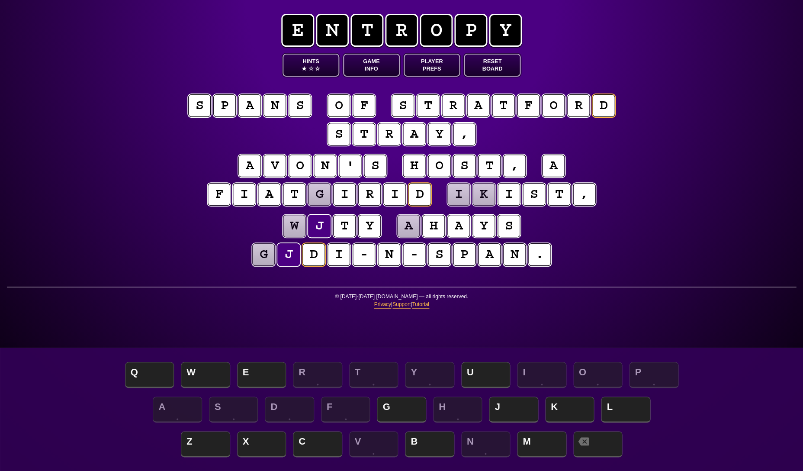
scroll to position [0, 0]
click at [365, 64] on button "Game Info" at bounding box center [371, 65] width 57 height 23
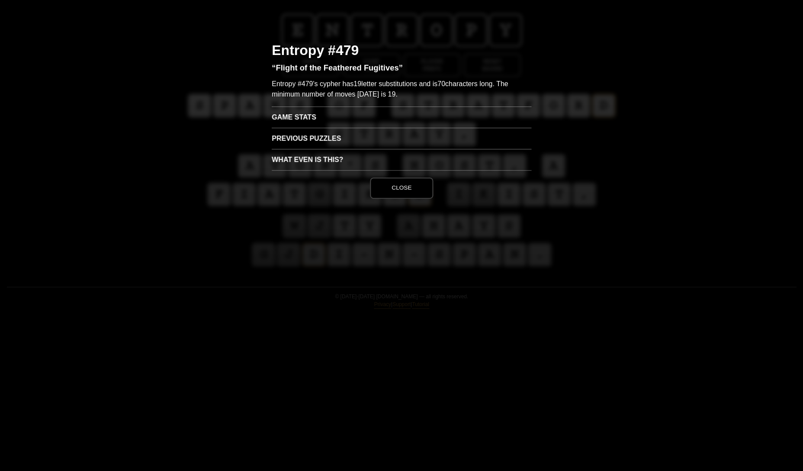
click at [312, 119] on h3 "Game Stats" at bounding box center [402, 116] width 260 height 21
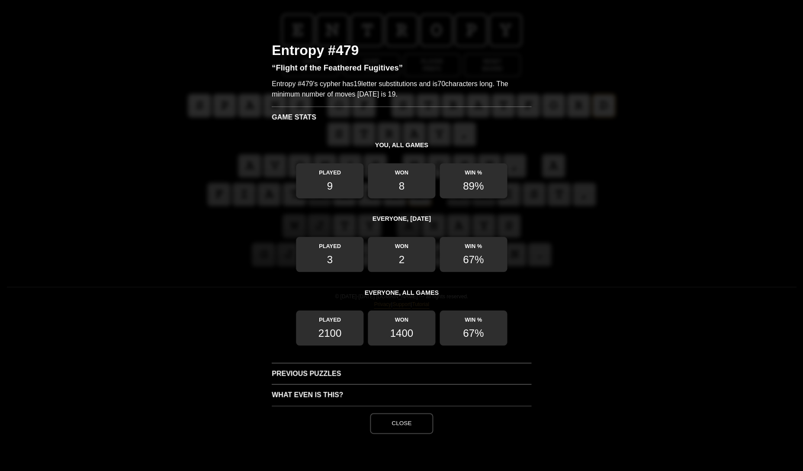
click at [400, 420] on button "Close" at bounding box center [401, 423] width 63 height 21
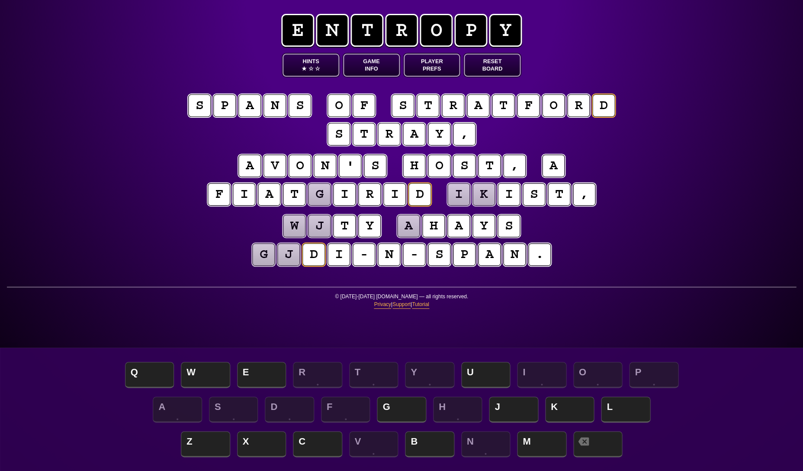
scroll to position [0, 0]
click at [124, 167] on div "e n t r o p y Hints ★ ☆ ☆ Game Info Player Prefs Reset Board s p a n s o f s t …" at bounding box center [401, 235] width 803 height 471
drag, startPoint x: 428, startPoint y: 189, endPoint x: 402, endPoint y: 195, distance: 26.6
click at [395, 192] on puzzle-word "f i a t g i r i d" at bounding box center [319, 195] width 226 height 24
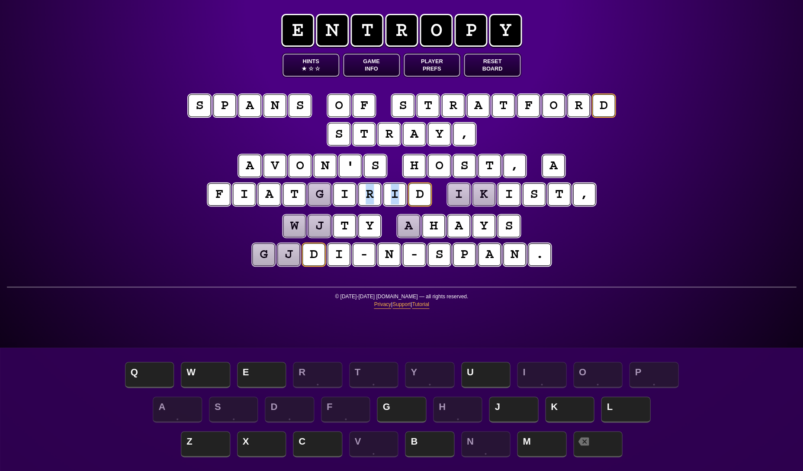
drag, startPoint x: 421, startPoint y: 197, endPoint x: 339, endPoint y: 195, distance: 82.3
click at [343, 196] on puzzle-word "f i a t g i r i d" at bounding box center [319, 195] width 226 height 24
click at [104, 191] on div "e n t r o p y Hints ★ ☆ ☆ Game Info Player Prefs Reset Board s p a n s o f s t …" at bounding box center [401, 235] width 803 height 471
drag, startPoint x: 185, startPoint y: 193, endPoint x: 398, endPoint y: 190, distance: 212.5
click at [398, 191] on puzzle-line "a v o n ' s h o s t , a f i a t g i r i d i k i s t ," at bounding box center [401, 180] width 443 height 57
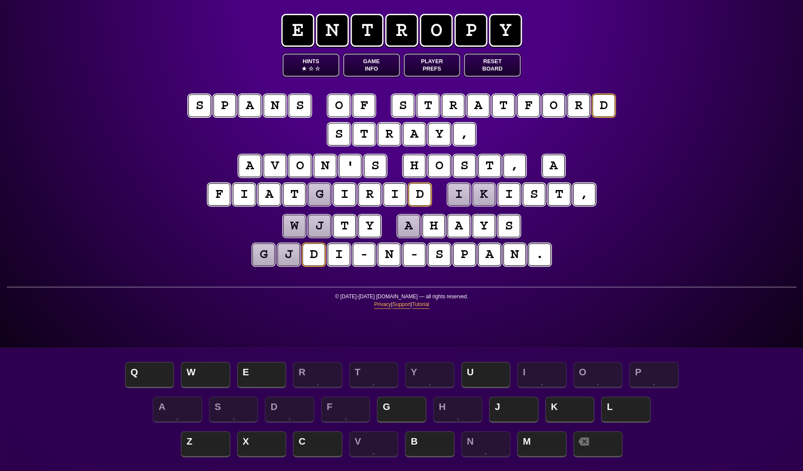
drag, startPoint x: 407, startPoint y: 190, endPoint x: 414, endPoint y: 189, distance: 7.6
click at [416, 189] on puzzle-word "f i a t g i r i d" at bounding box center [319, 195] width 226 height 24
drag, startPoint x: 193, startPoint y: 200, endPoint x: 405, endPoint y: 191, distance: 211.8
click at [405, 191] on puzzle-line "a v o n ' s h o s t , a f i a t g i r i d i k i s t ," at bounding box center [401, 180] width 443 height 57
drag, startPoint x: 421, startPoint y: 187, endPoint x: 431, endPoint y: 189, distance: 10.0
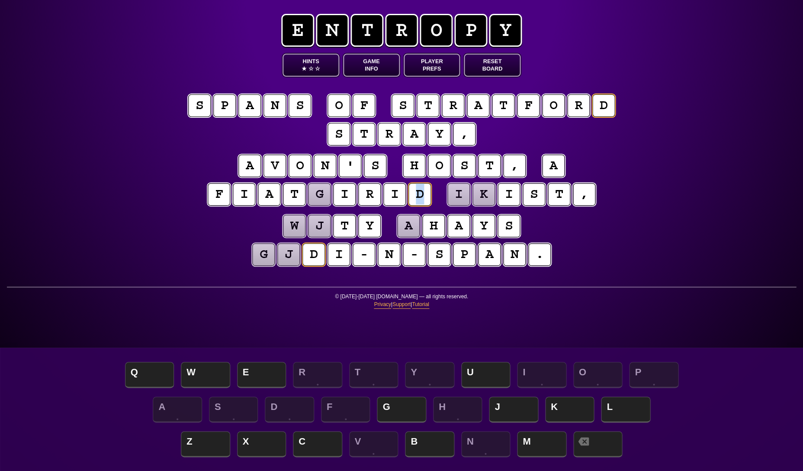
click at [431, 189] on puzzle-word "f i a t g i r i d" at bounding box center [319, 195] width 226 height 24
drag, startPoint x: 430, startPoint y: 187, endPoint x: 346, endPoint y: 196, distance: 84.4
click at [355, 193] on puzzle-word "f i a t g i r i d" at bounding box center [319, 195] width 226 height 24
click at [151, 202] on div "e n t r o p y Hints ★ ☆ ☆ Game Info Player Prefs Reset Board s p a n s o f s t …" at bounding box center [401, 235] width 803 height 471
drag, startPoint x: 187, startPoint y: 197, endPoint x: 432, endPoint y: 191, distance: 245.5
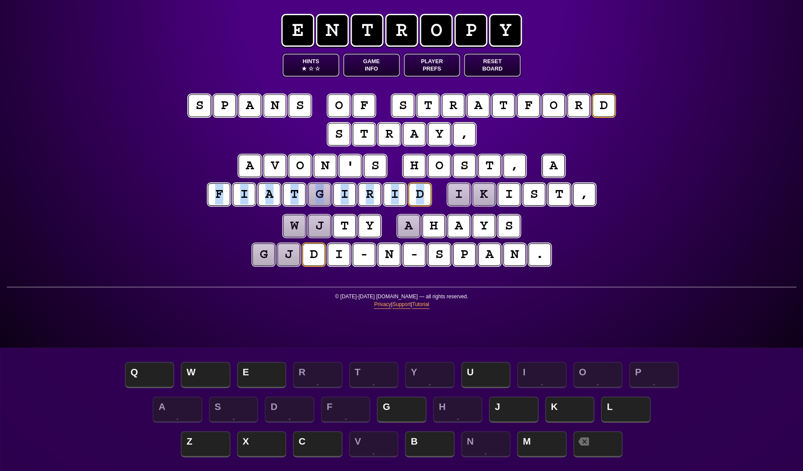
click at [433, 191] on puzzle-line "a v o n ' s h o s t , a f i a t g i r i d i k i s t ," at bounding box center [401, 180] width 443 height 57
click at [169, 107] on div "e n t r o p y Hints ★ ☆ ☆ Game Info Player Prefs Reset Board s p a n s o f s t …" at bounding box center [401, 235] width 803 height 471
click at [227, 108] on puzzle-tile "p" at bounding box center [224, 105] width 23 height 23
click at [148, 160] on div "e n t r o p y Hints ★ ☆ ☆ Game Info Player Prefs Reset Board s p a n s o f s t …" at bounding box center [401, 235] width 803 height 471
click at [285, 255] on puzzle-tile "j" at bounding box center [288, 254] width 23 height 23
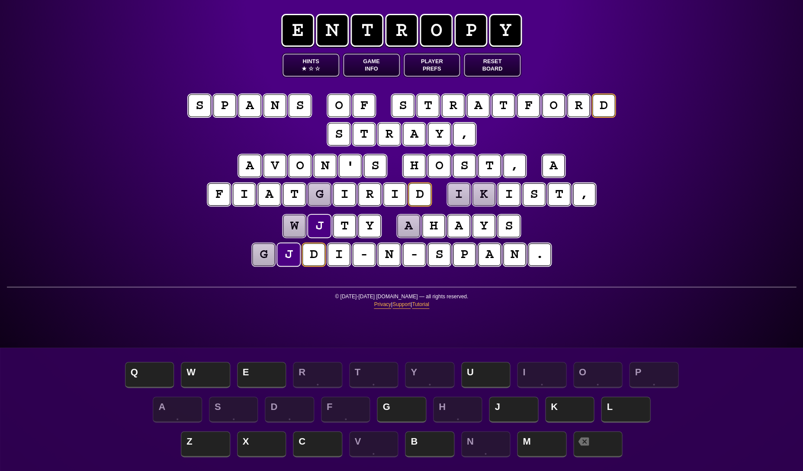
click at [115, 246] on div "e n t r o p y Hints ★ ☆ ☆ Game Info Player Prefs Reset Board s p a n s o f s t …" at bounding box center [401, 235] width 803 height 471
